Goal: Information Seeking & Learning: Understand process/instructions

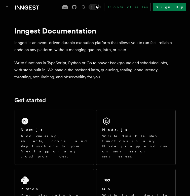
drag, startPoint x: 42, startPoint y: 140, endPoint x: 79, endPoint y: 51, distance: 97.0
click at [42, 140] on p "Add queueing, events, crons, and step functions to your Next app on any cloud p…" at bounding box center [54, 146] width 67 height 25
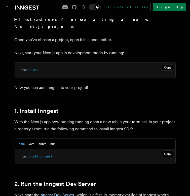
scroll to position [240, 0]
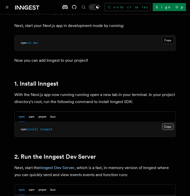
click at [172, 123] on button "Copy Copied" at bounding box center [168, 126] width 12 height 7
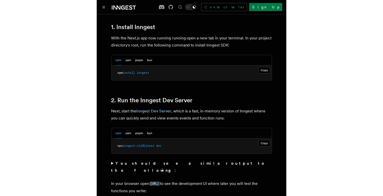
scroll to position [295, 0]
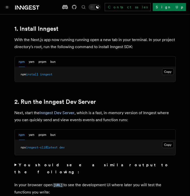
click at [33, 130] on button "yarn" at bounding box center [32, 135] width 6 height 10
click at [41, 130] on button "pnpm" at bounding box center [43, 135] width 8 height 10
click at [51, 130] on button "bun" at bounding box center [53, 135] width 5 height 10
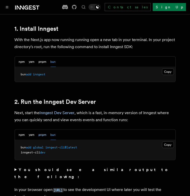
click at [43, 130] on button "pnpm" at bounding box center [43, 135] width 8 height 10
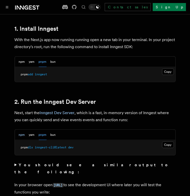
click at [19, 130] on button "npm" at bounding box center [22, 135] width 6 height 10
